Goal: Transaction & Acquisition: Purchase product/service

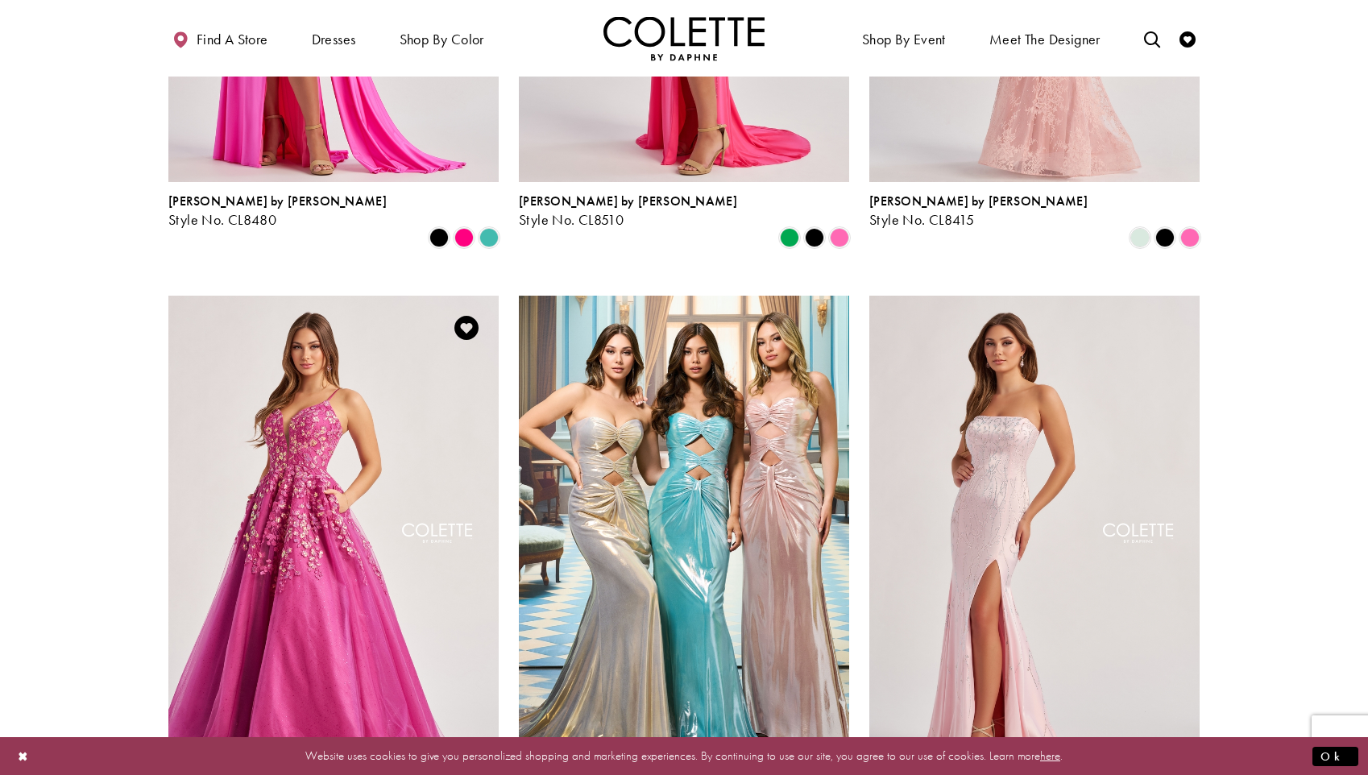
scroll to position [1116, 0]
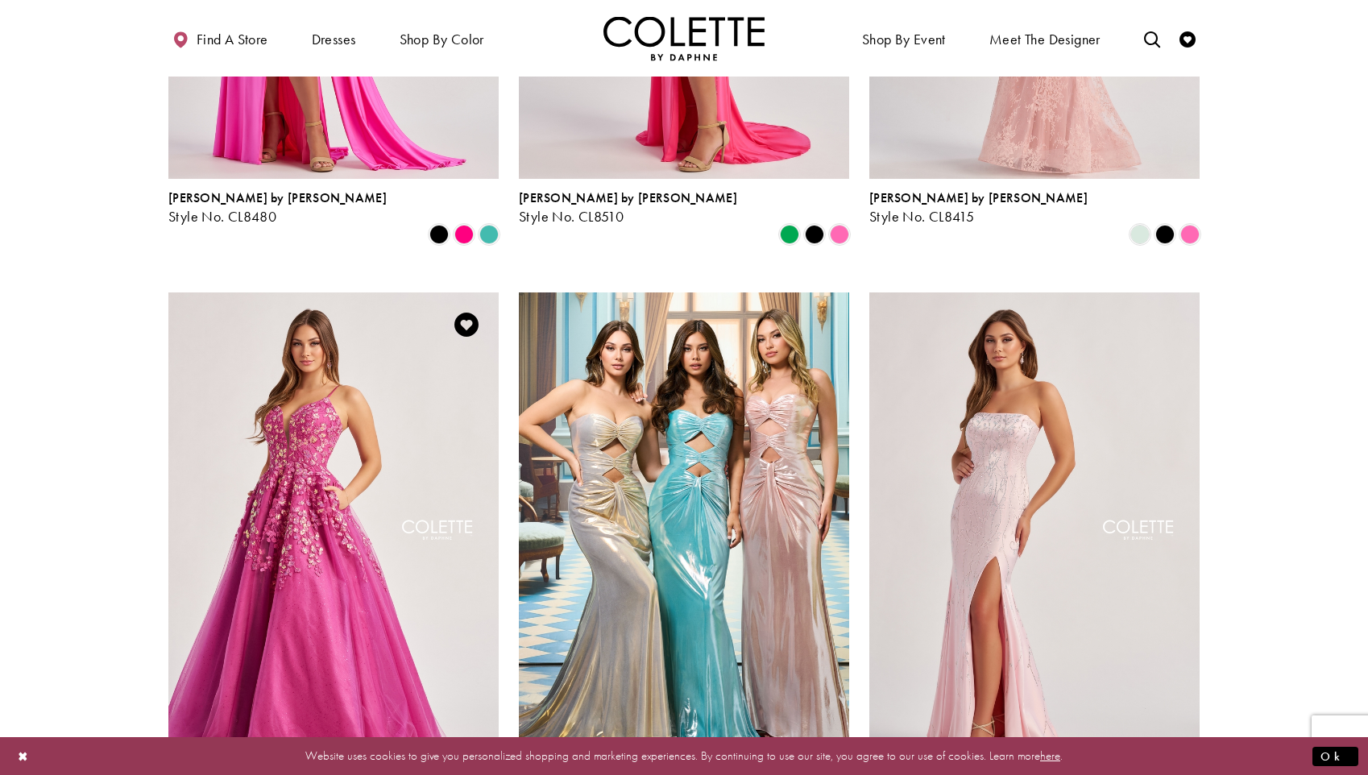
click at [309, 429] on img "Visit Colette by Daphne Style No. CL8420 Page" at bounding box center [333, 532] width 330 height 480
click at [313, 589] on img "Visit Colette by Daphne Style No. CL8420 Page" at bounding box center [333, 532] width 330 height 480
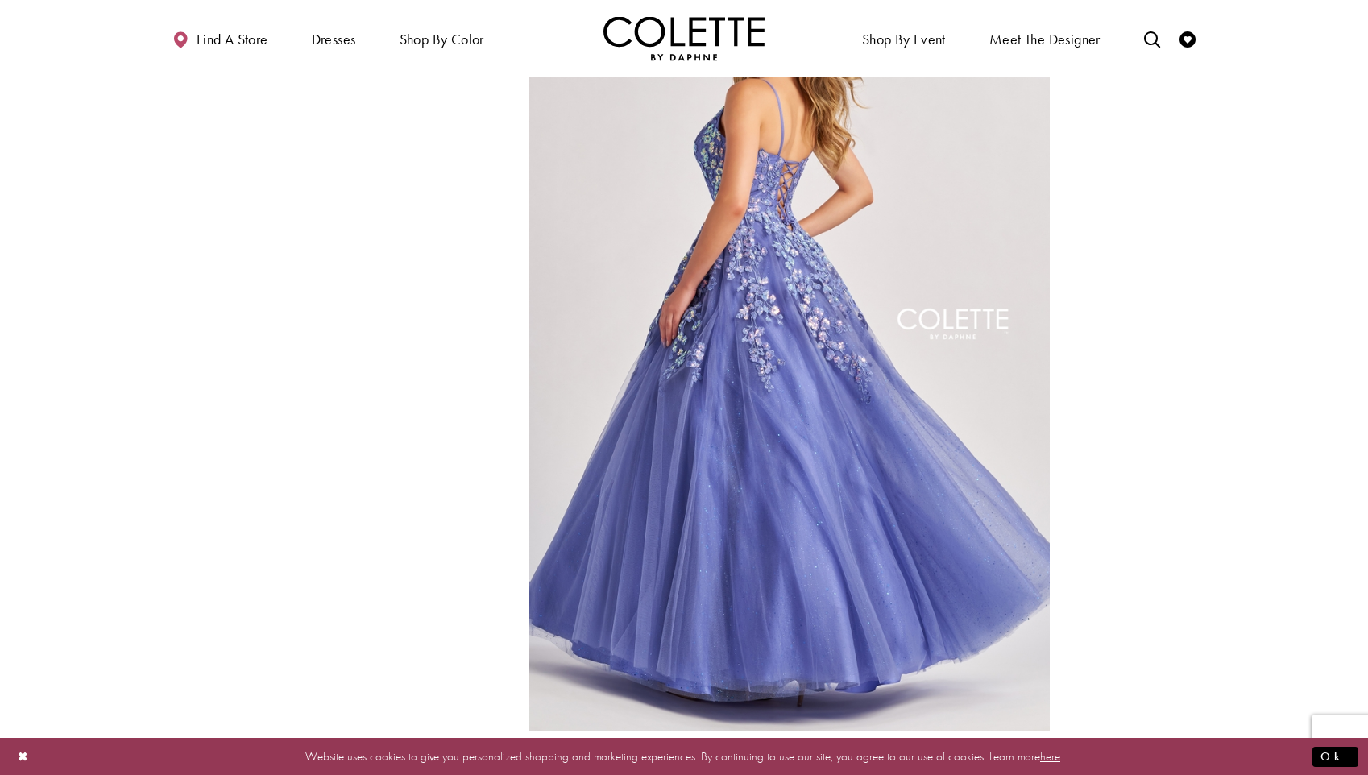
scroll to position [708, 0]
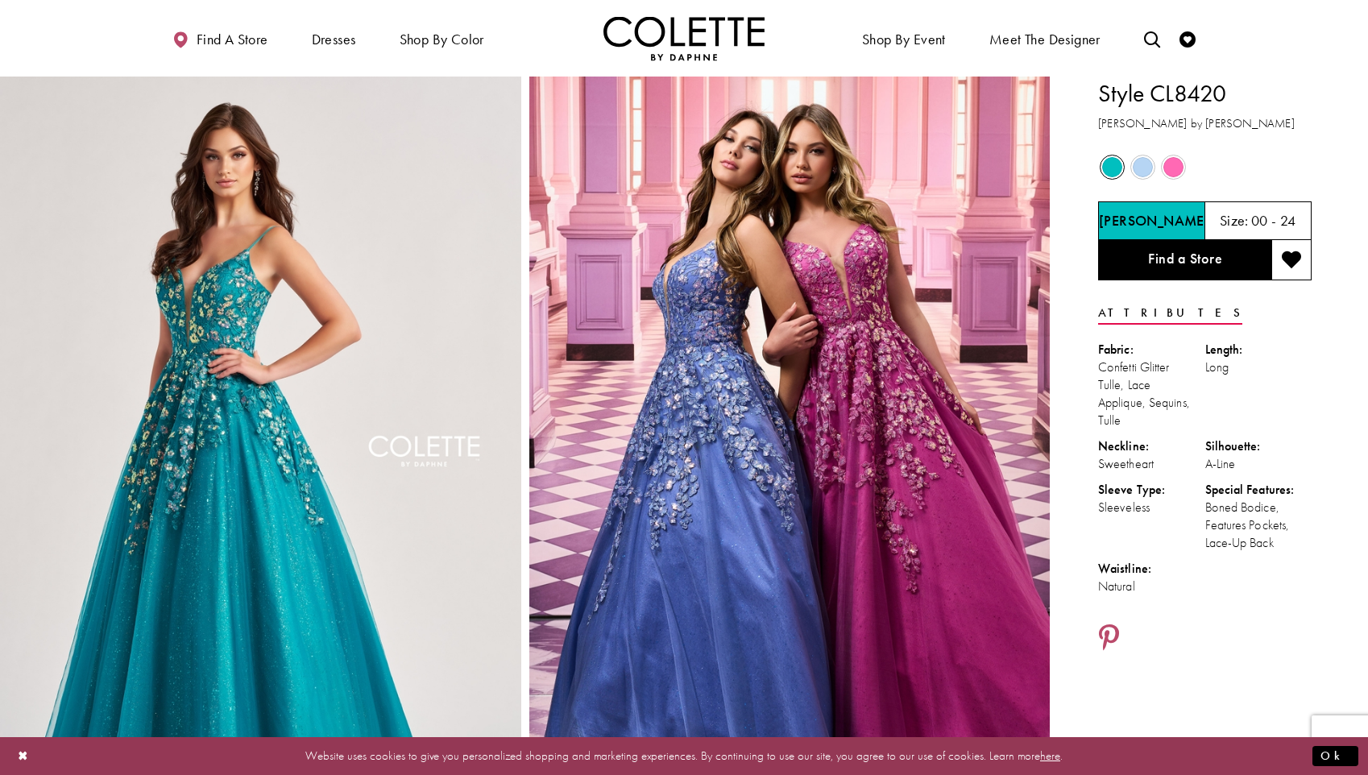
click at [1144, 160] on span "Product color controls state depends on size chosen" at bounding box center [1143, 167] width 20 height 20
